Goal: Find specific page/section: Find specific page/section

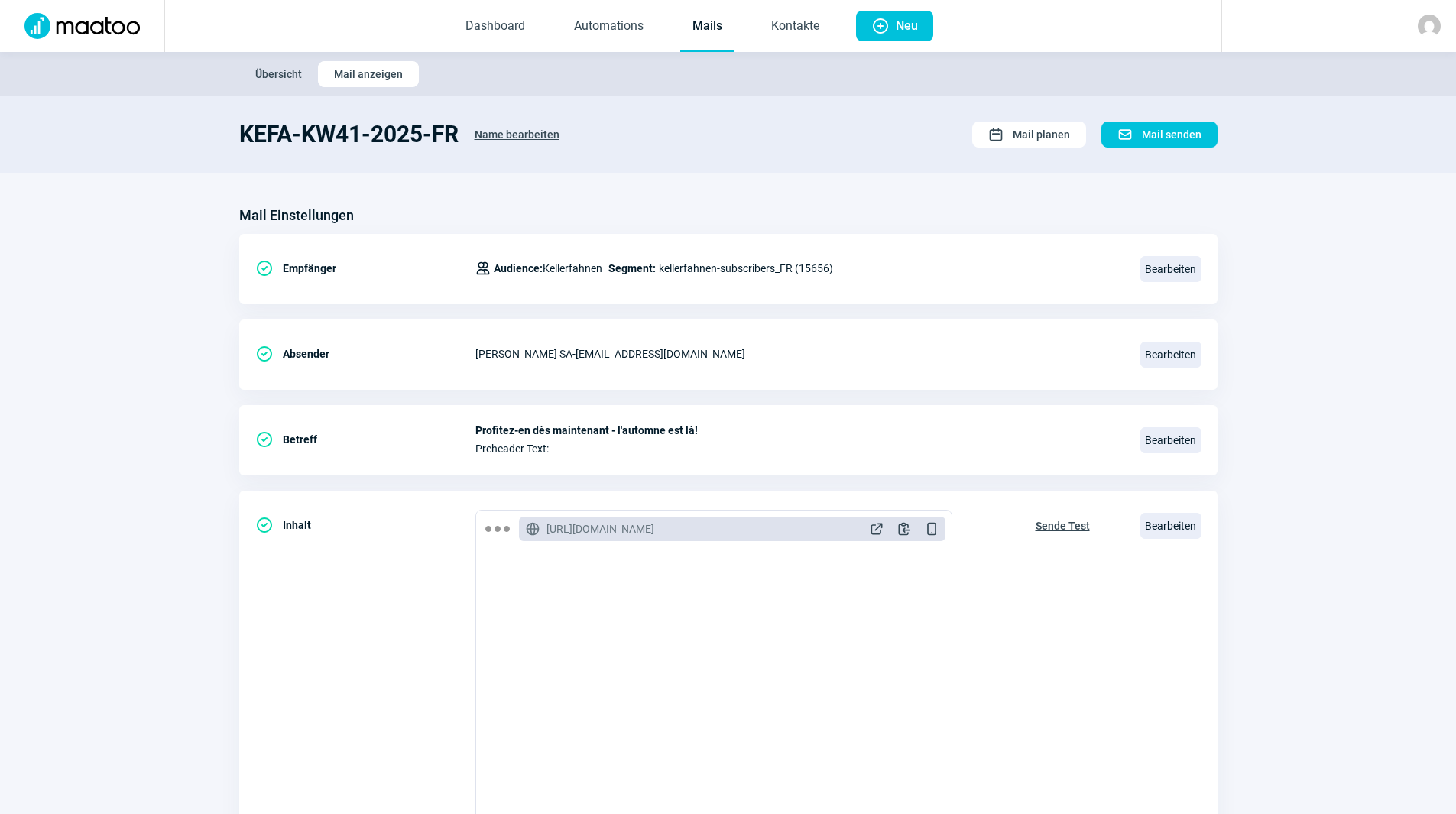
click at [816, 34] on link "Kontakte" at bounding box center [795, 27] width 73 height 50
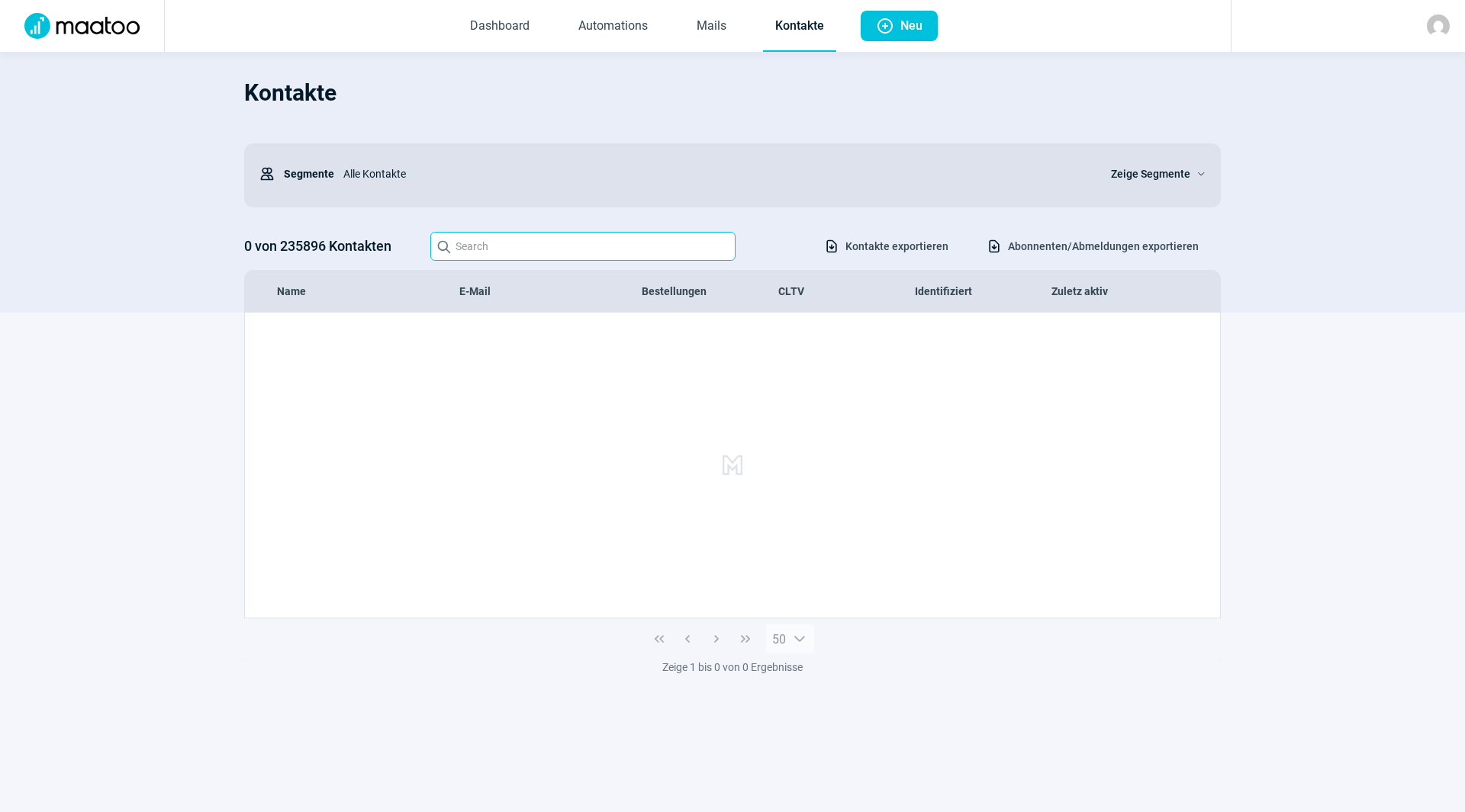
click at [592, 253] on input "Search icon" at bounding box center [583, 247] width 305 height 29
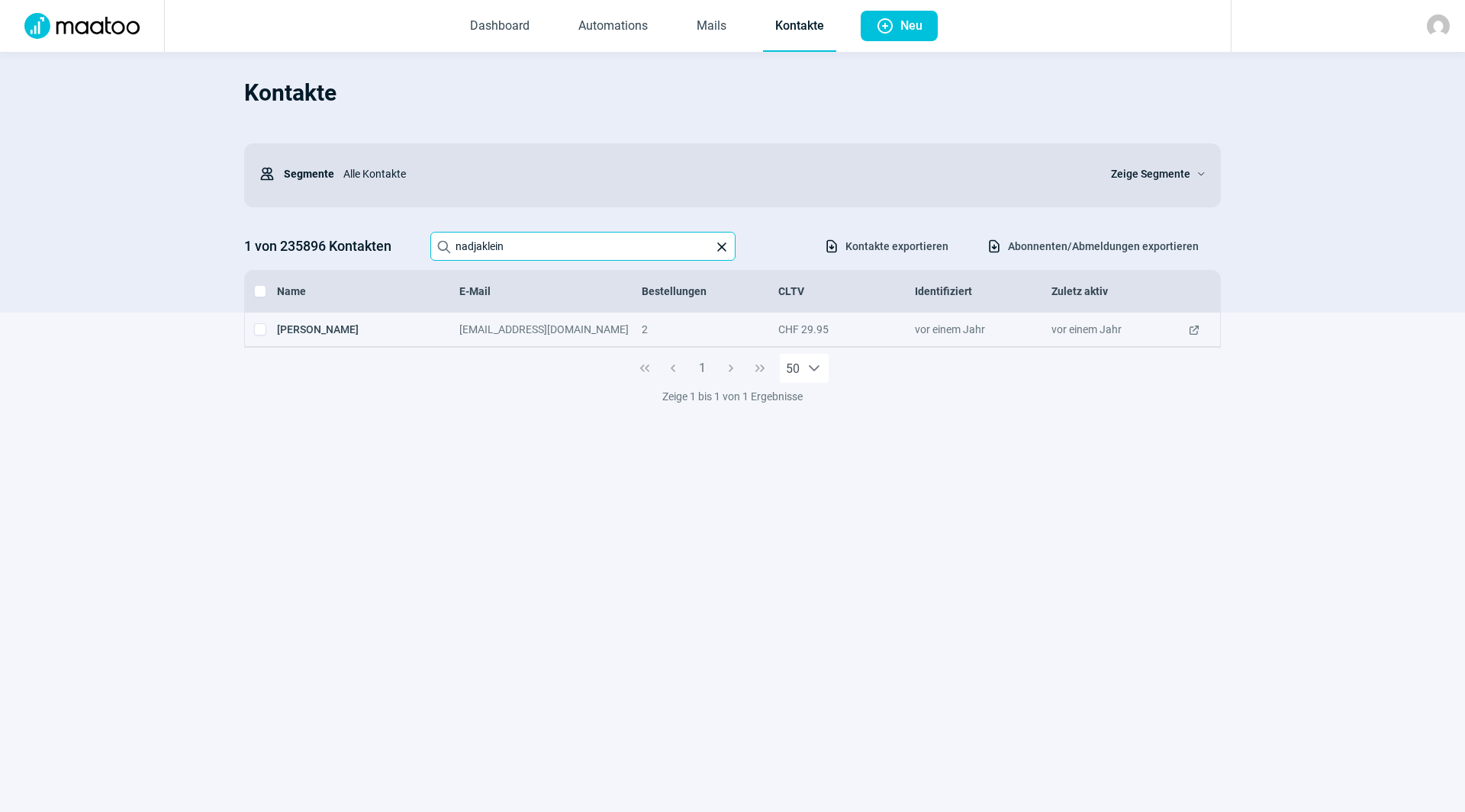
type input "nadjaklein"
click at [1192, 332] on span "ExternalLink icon" at bounding box center [1193, 329] width 12 height 16
